Goal: Information Seeking & Learning: Learn about a topic

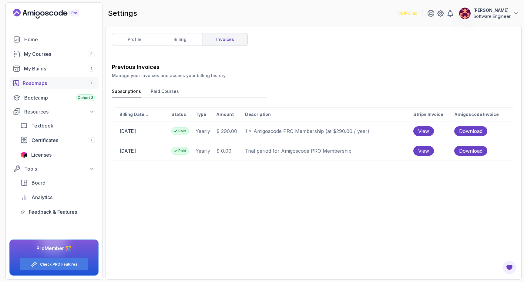
click at [59, 86] on div "Roadmaps 7" at bounding box center [59, 83] width 72 height 7
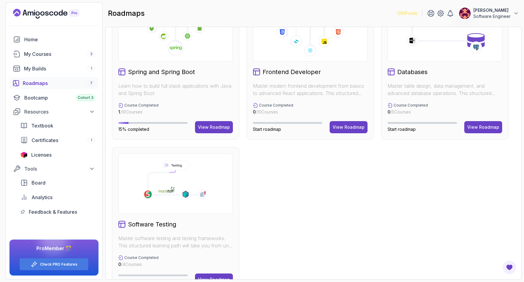
scroll to position [191, 0]
click at [208, 126] on div "View Roadmap" at bounding box center [214, 127] width 32 height 6
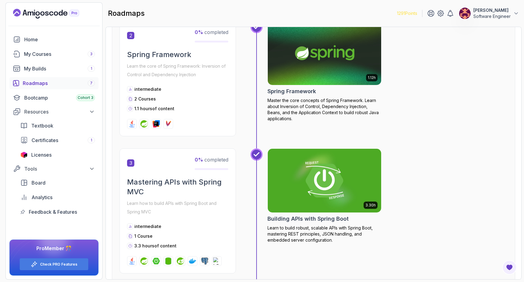
scroll to position [275, 0]
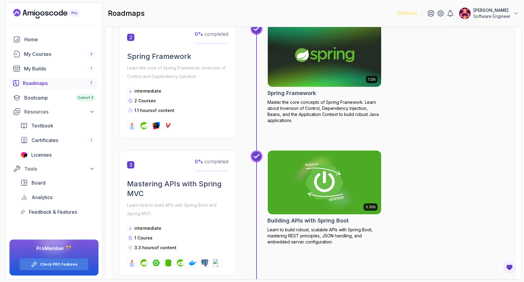
click at [162, 65] on p "Learn the core of Spring Framework: Inversion of Control and Dependency Injecti…" at bounding box center [177, 72] width 101 height 17
click at [130, 38] on span "2" at bounding box center [130, 37] width 7 height 7
click at [213, 33] on span "0 % completed" at bounding box center [212, 34] width 34 height 6
click at [135, 128] on img at bounding box center [131, 125] width 7 height 7
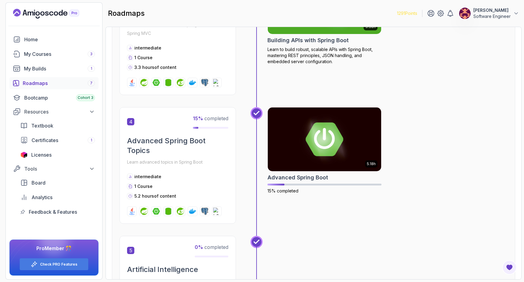
scroll to position [461, 0]
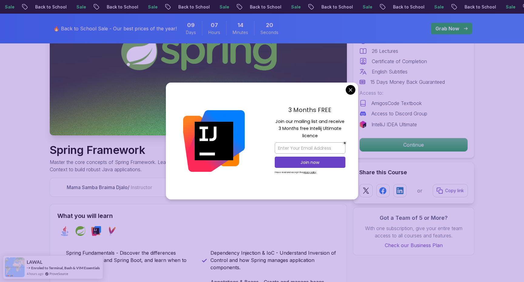
scroll to position [106, 0]
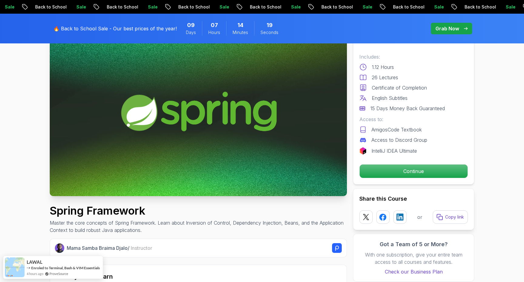
scroll to position [0, 0]
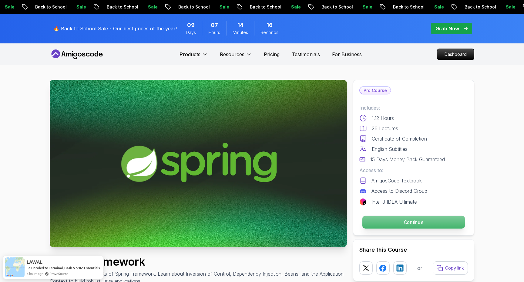
click at [399, 223] on p "Continue" at bounding box center [414, 222] width 103 height 13
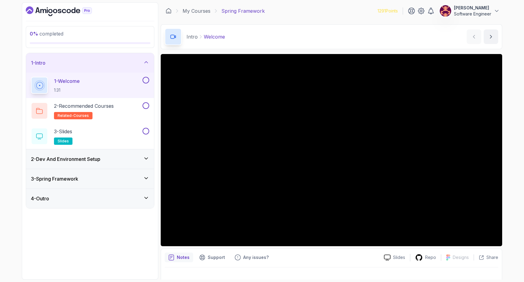
click at [132, 236] on div "0 % completed 1 - Intro 1 - Welcome 1:31 2 - Recommended Courses related-course…" at bounding box center [90, 140] width 137 height 277
